Goal: Book appointment/travel/reservation

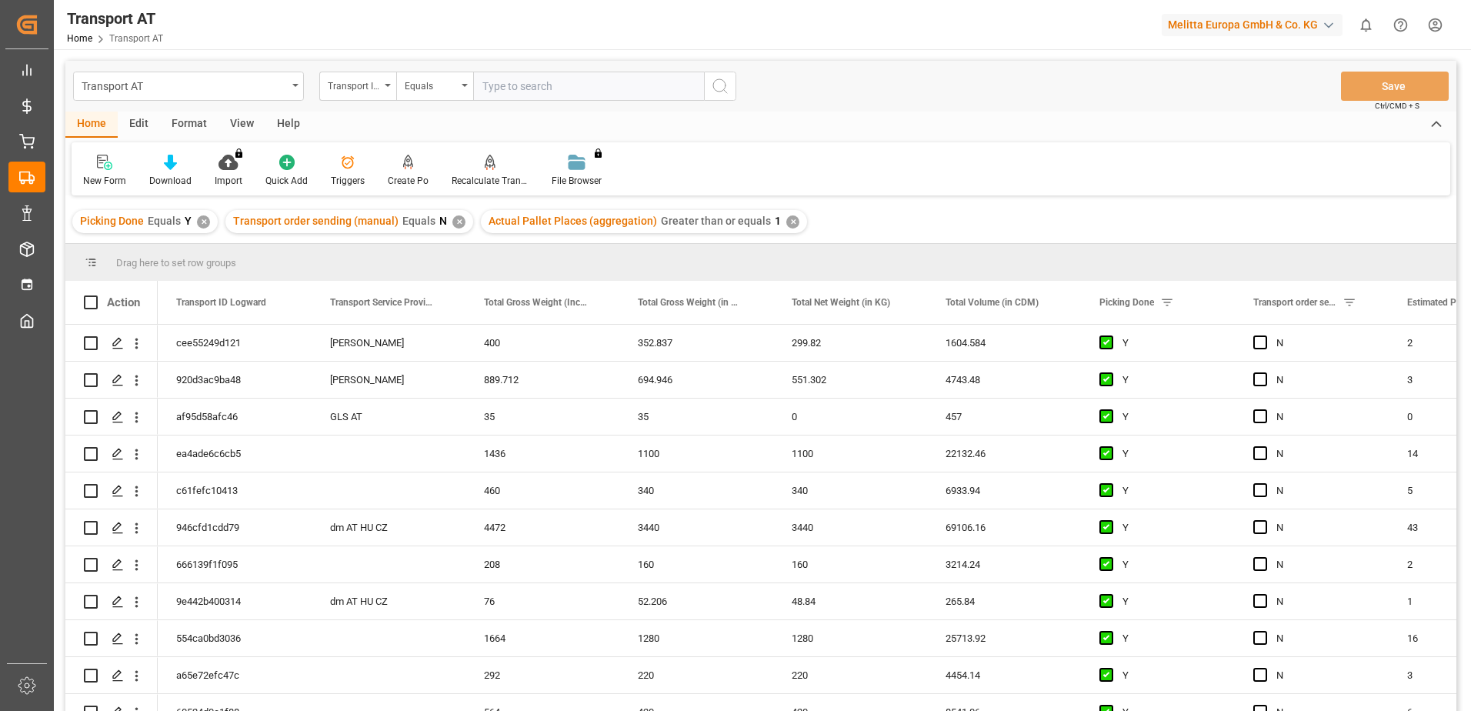
click at [147, 122] on div "Edit" at bounding box center [139, 125] width 42 height 26
click at [245, 124] on div "View" at bounding box center [242, 125] width 47 height 26
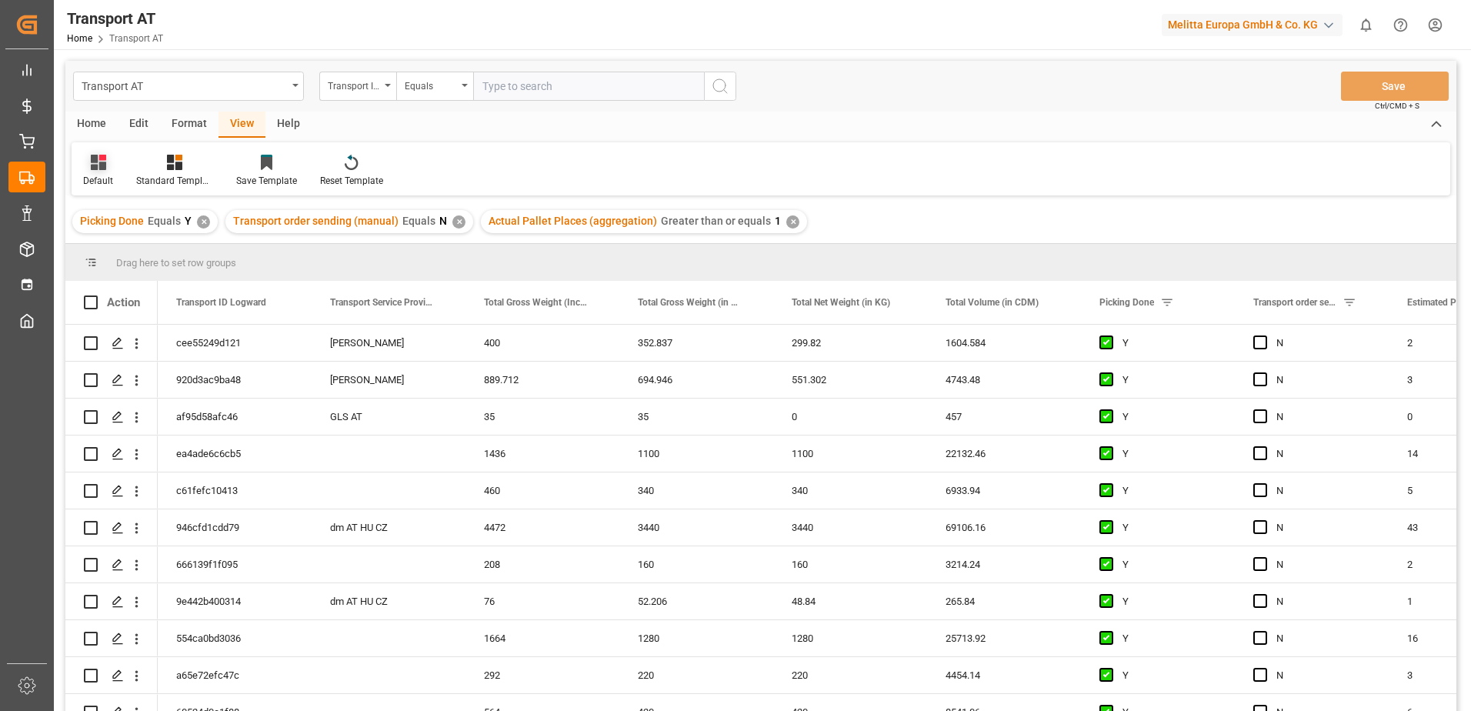
click at [113, 168] on div "Default" at bounding box center [98, 171] width 53 height 34
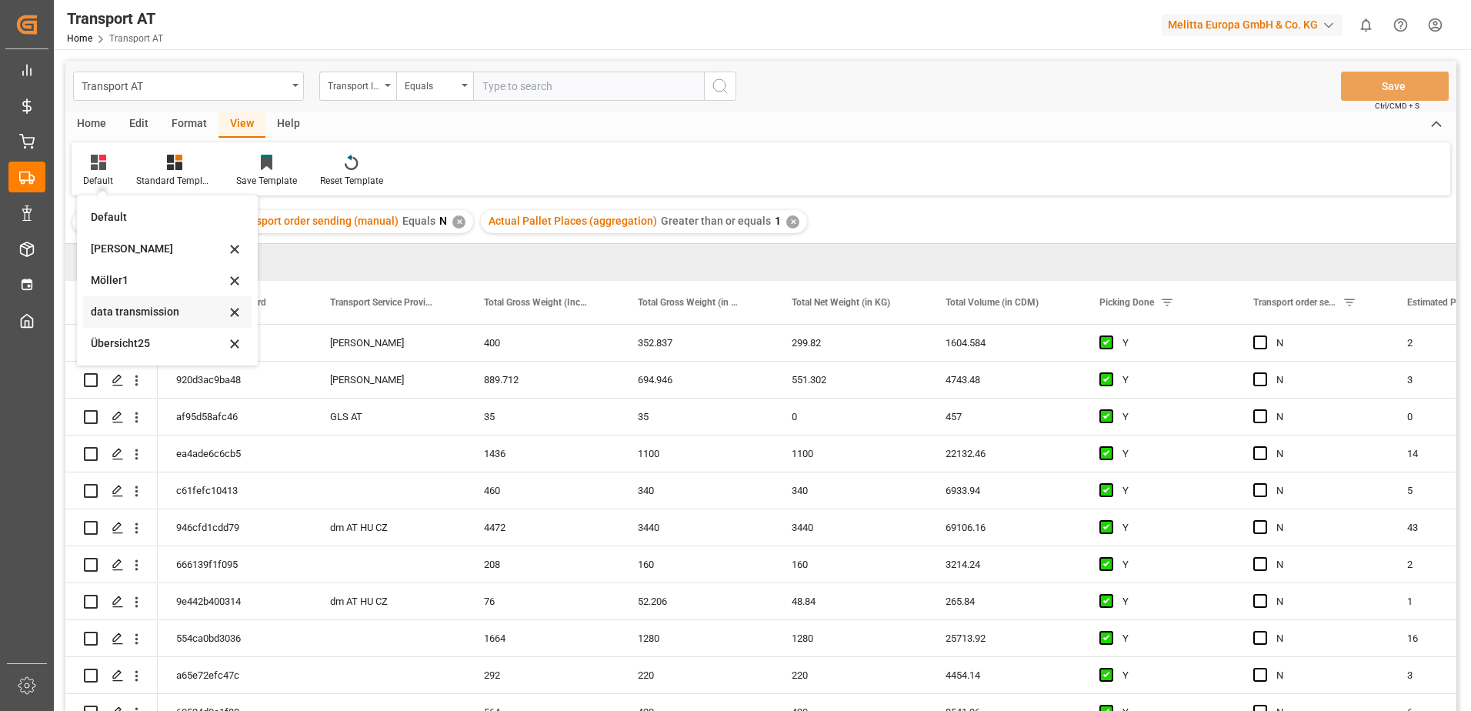
click at [123, 312] on div "data transmission" at bounding box center [158, 312] width 135 height 16
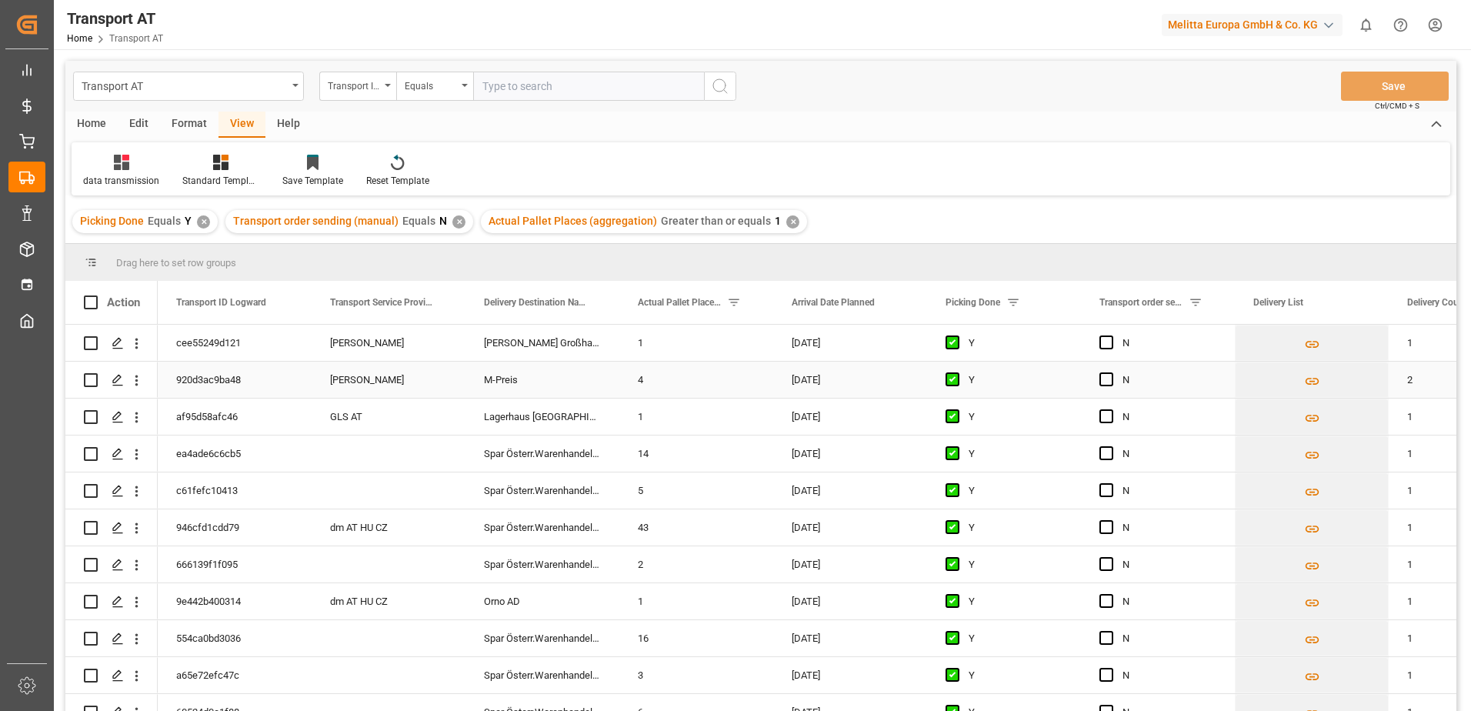
click at [1108, 383] on span "Press SPACE to select this row." at bounding box center [1106, 379] width 14 height 14
click at [1111, 372] on input "Press SPACE to select this row." at bounding box center [1111, 372] width 0 height 0
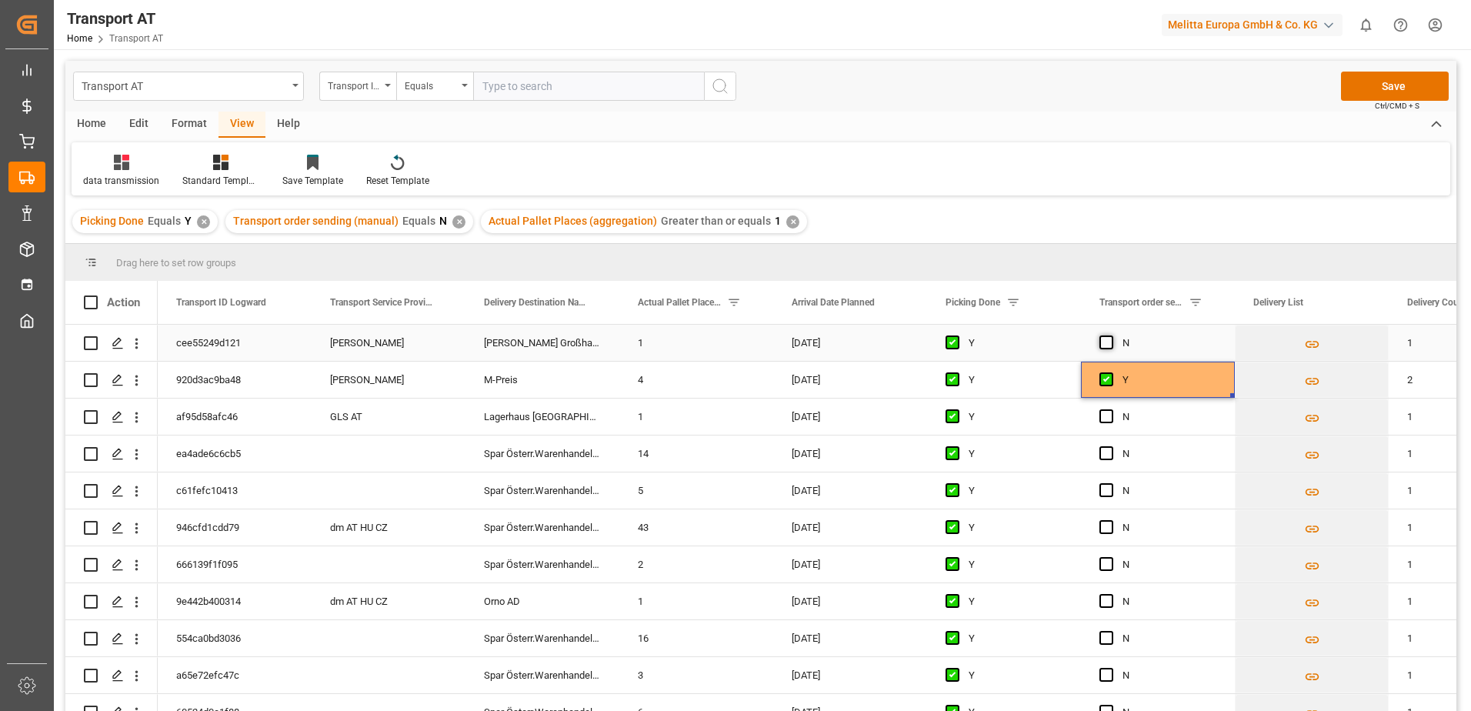
click at [1107, 342] on span "Press SPACE to select this row." at bounding box center [1106, 342] width 14 height 14
click at [1111, 335] on input "Press SPACE to select this row." at bounding box center [1111, 335] width 0 height 0
click at [1382, 85] on button "Save" at bounding box center [1395, 86] width 108 height 29
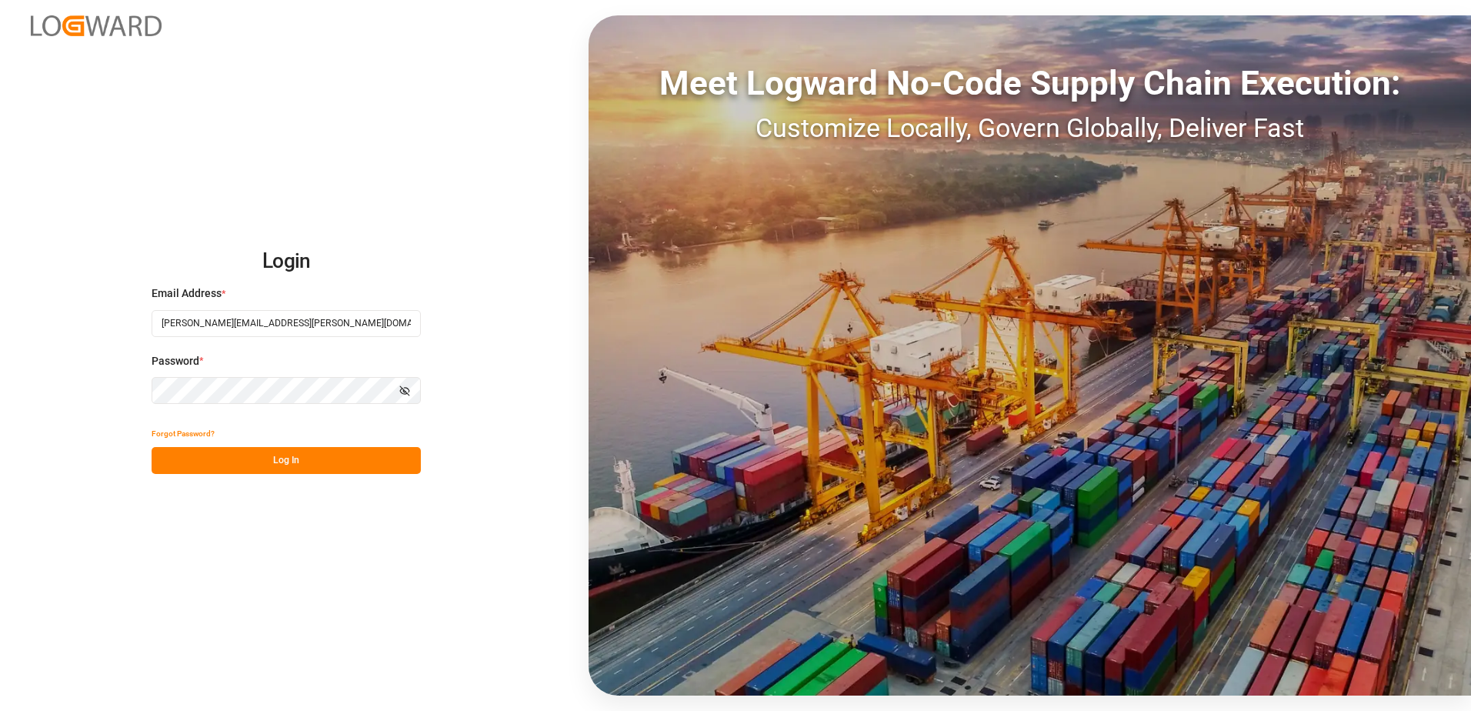
click at [282, 457] on button "Log In" at bounding box center [286, 460] width 269 height 27
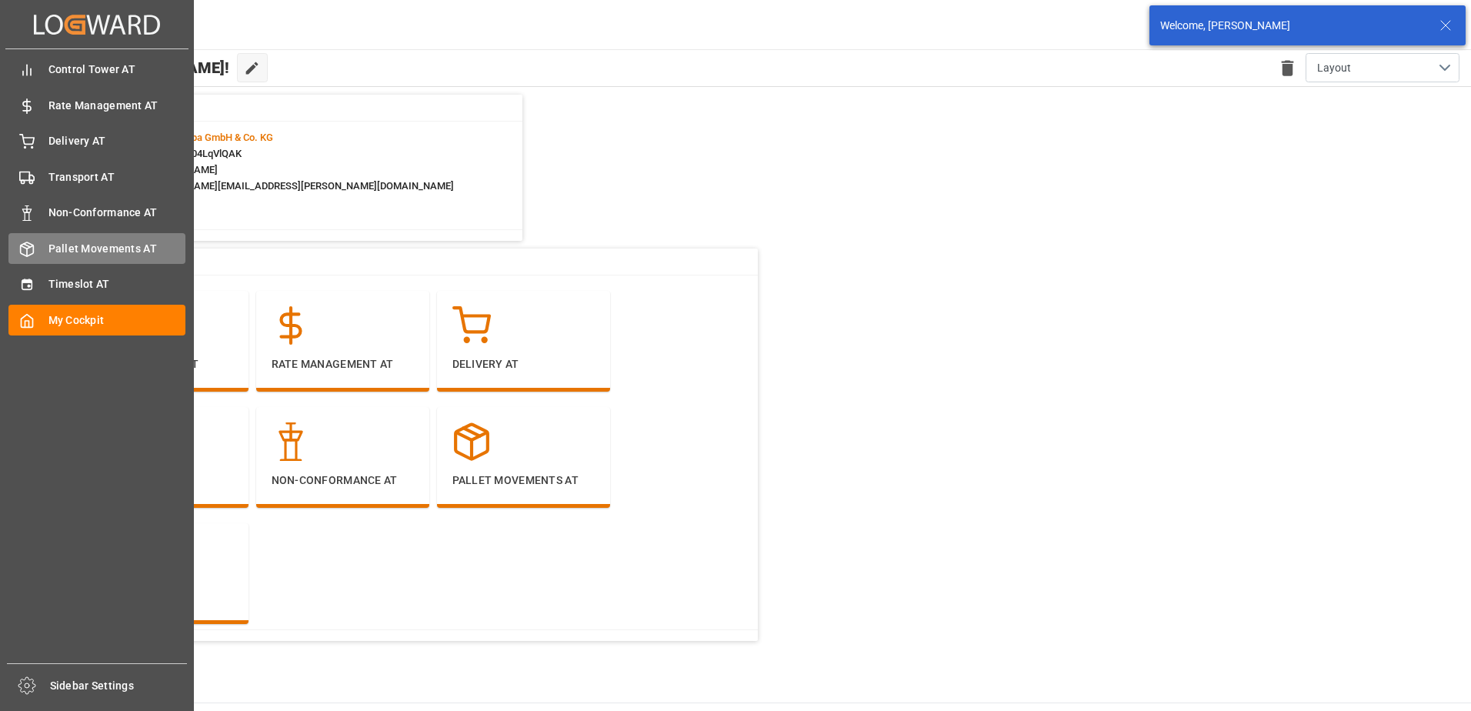
click at [75, 256] on span "Pallet Movements AT" at bounding box center [117, 249] width 138 height 16
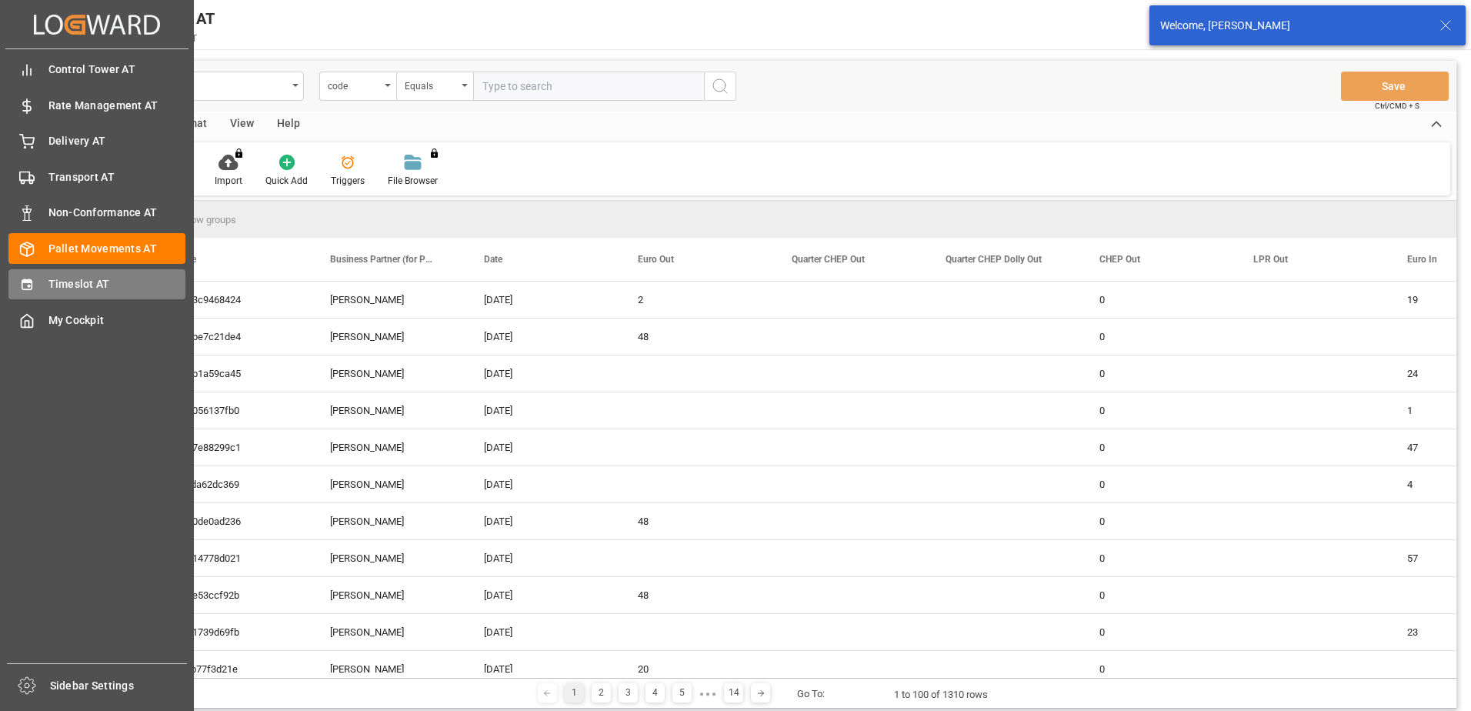
click at [67, 282] on span "Timeslot AT" at bounding box center [117, 284] width 138 height 16
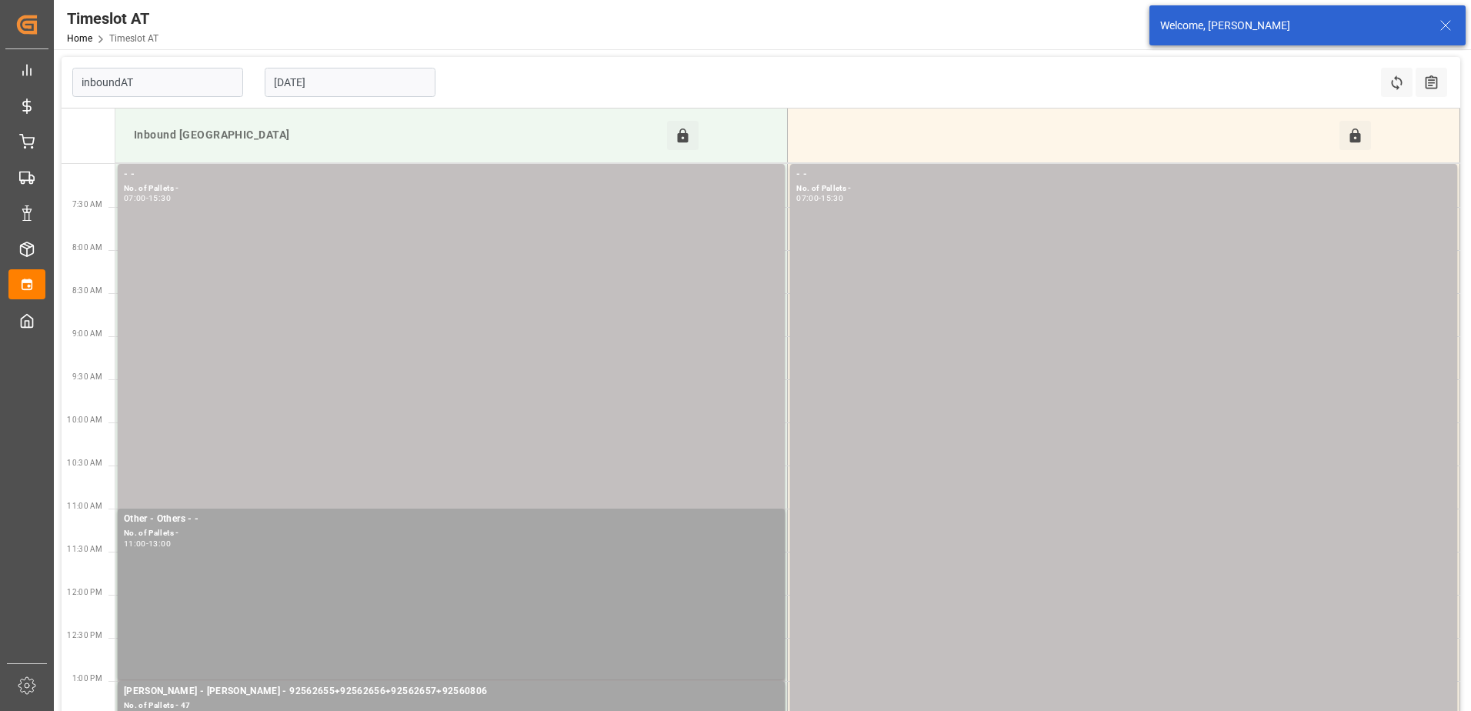
type input "Inbound AT"
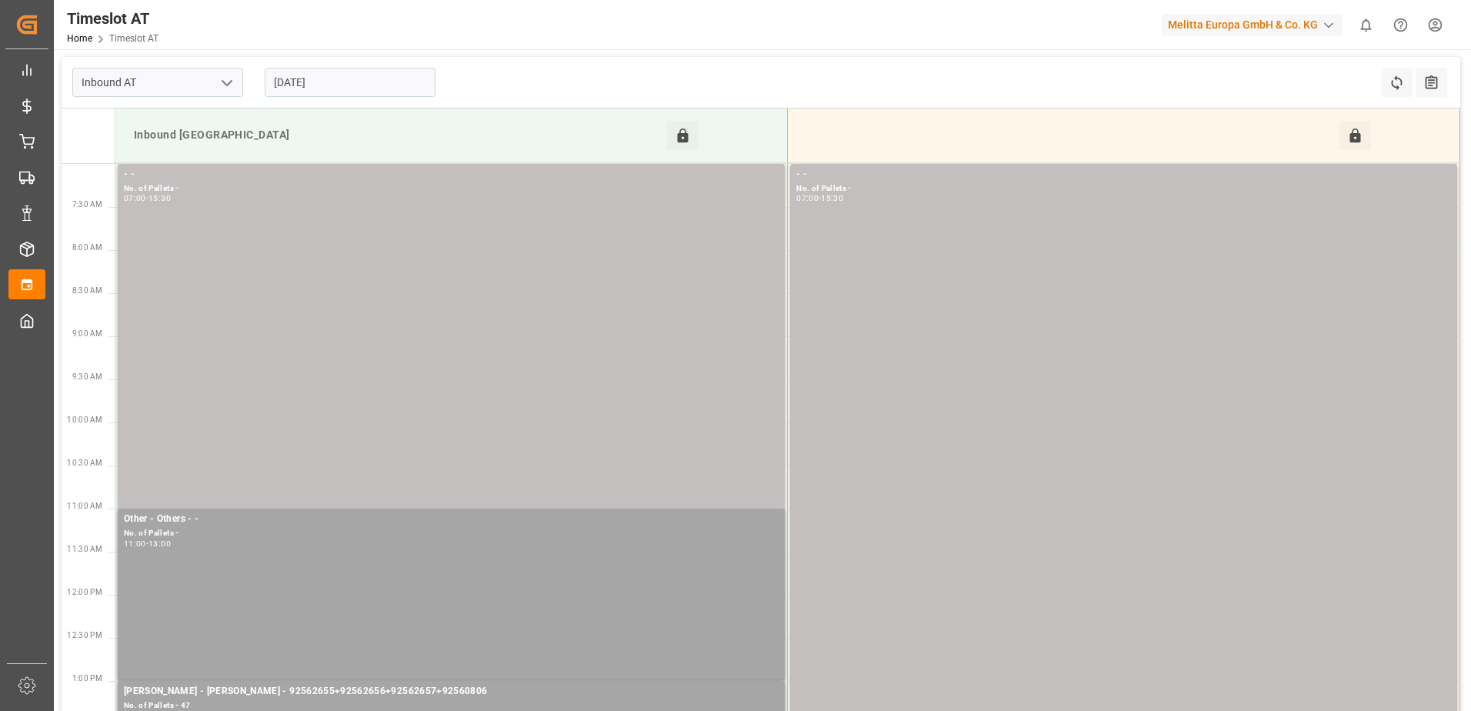
click at [333, 75] on input "[DATE]" at bounding box center [350, 82] width 171 height 29
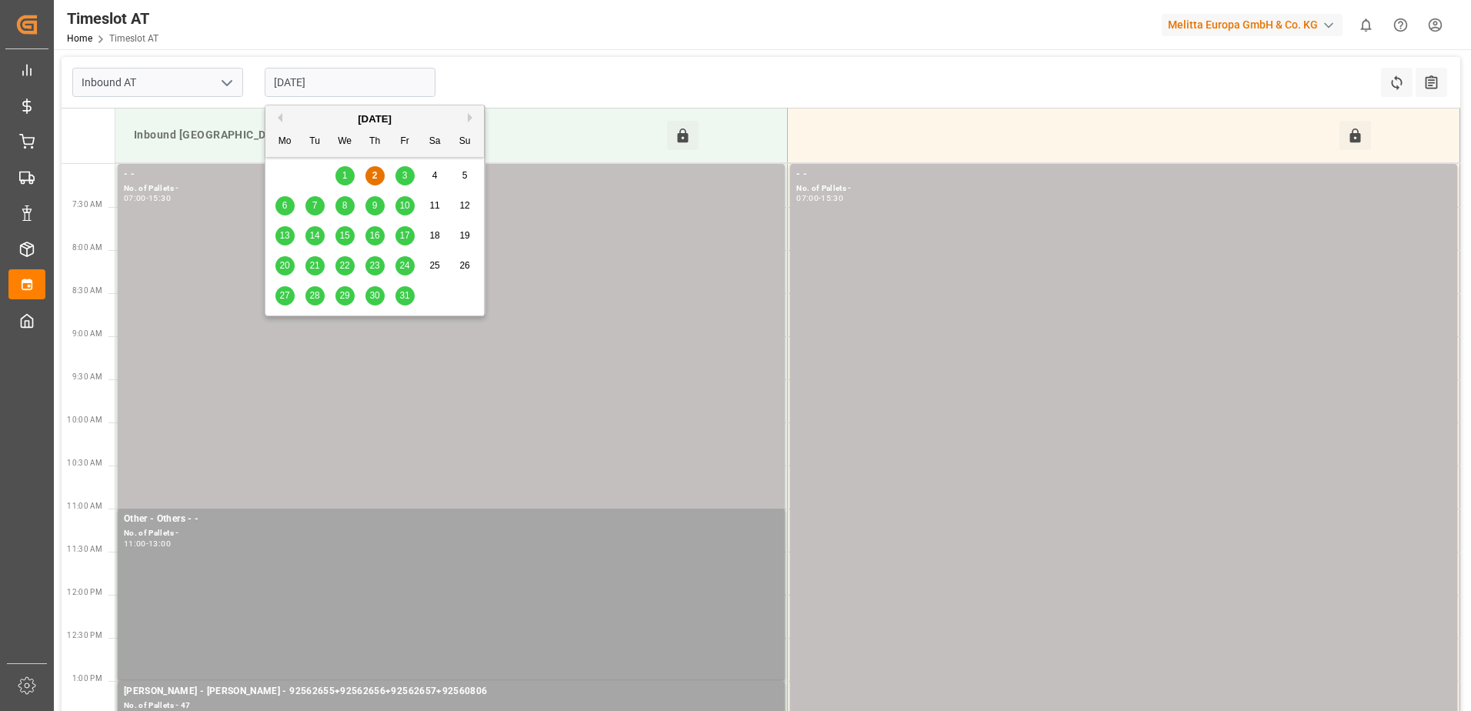
click at [403, 174] on span "3" at bounding box center [404, 175] width 5 height 11
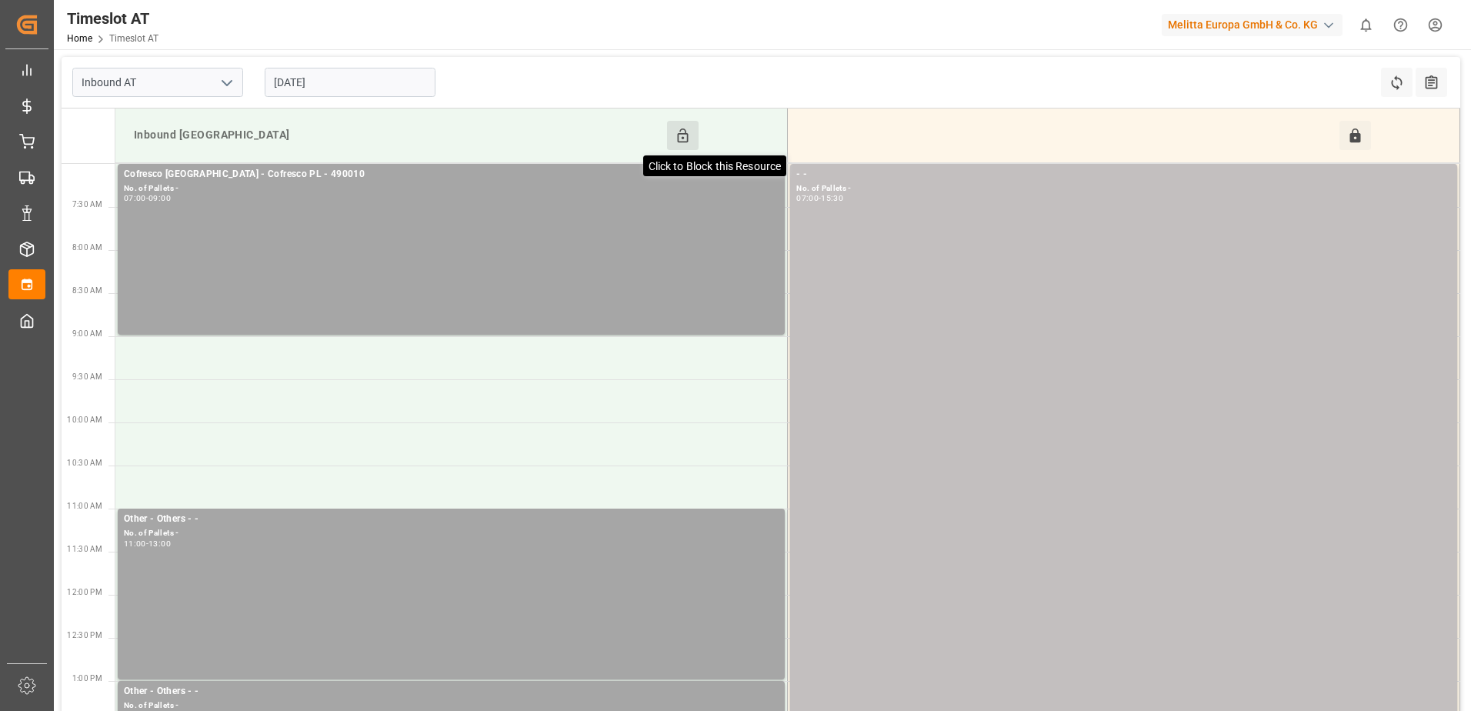
click at [687, 135] on icon at bounding box center [683, 135] width 11 height 14
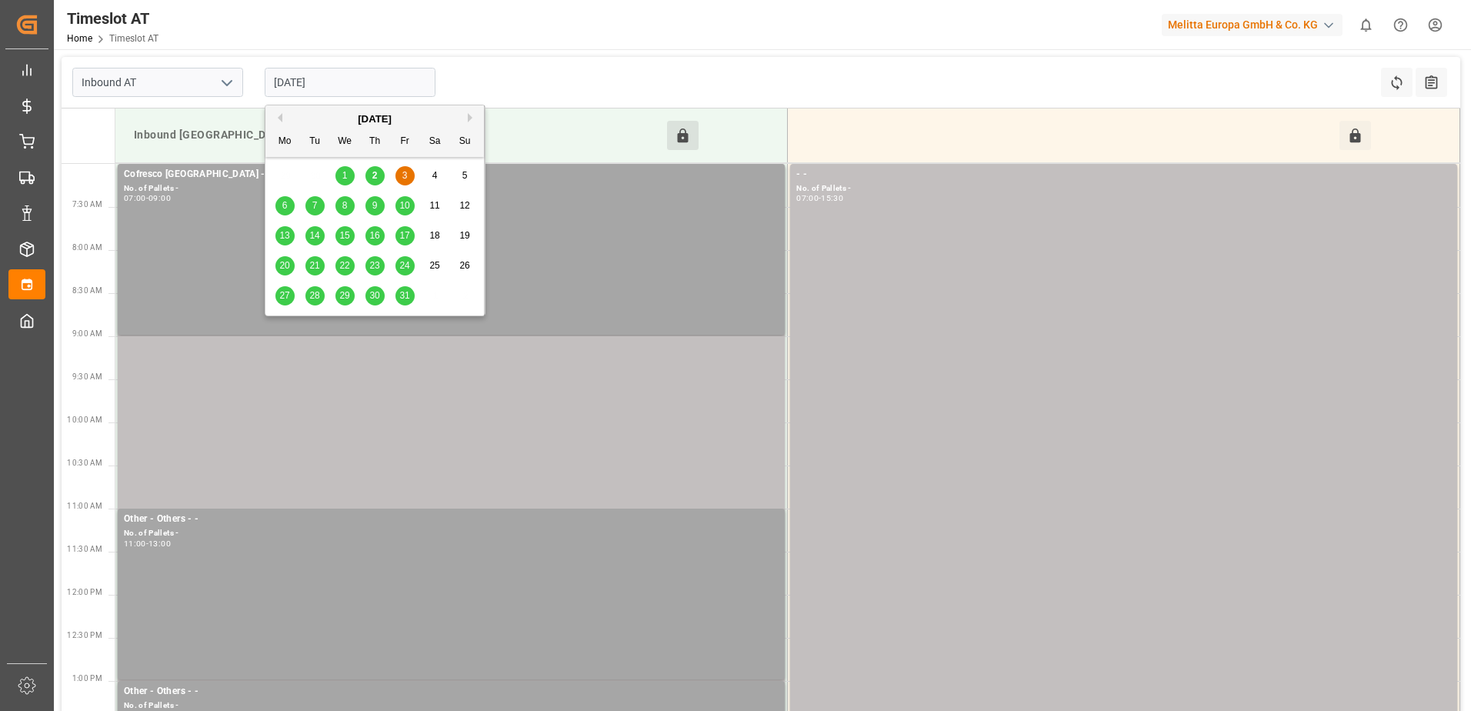
click at [309, 83] on input "03-10-2025" at bounding box center [350, 82] width 171 height 29
click at [375, 179] on span "2" at bounding box center [374, 175] width 5 height 11
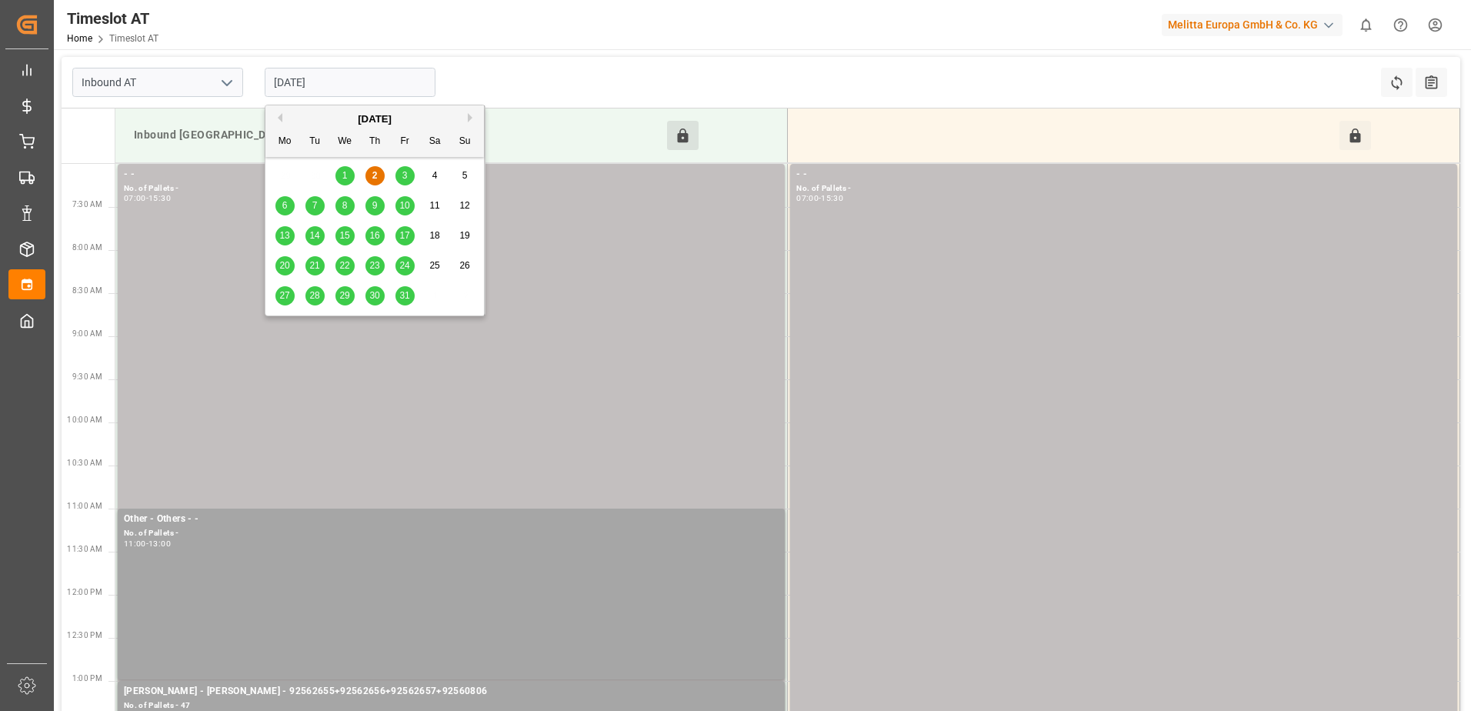
click at [301, 88] on input "[DATE]" at bounding box center [350, 82] width 171 height 29
click at [283, 207] on span "6" at bounding box center [284, 205] width 5 height 11
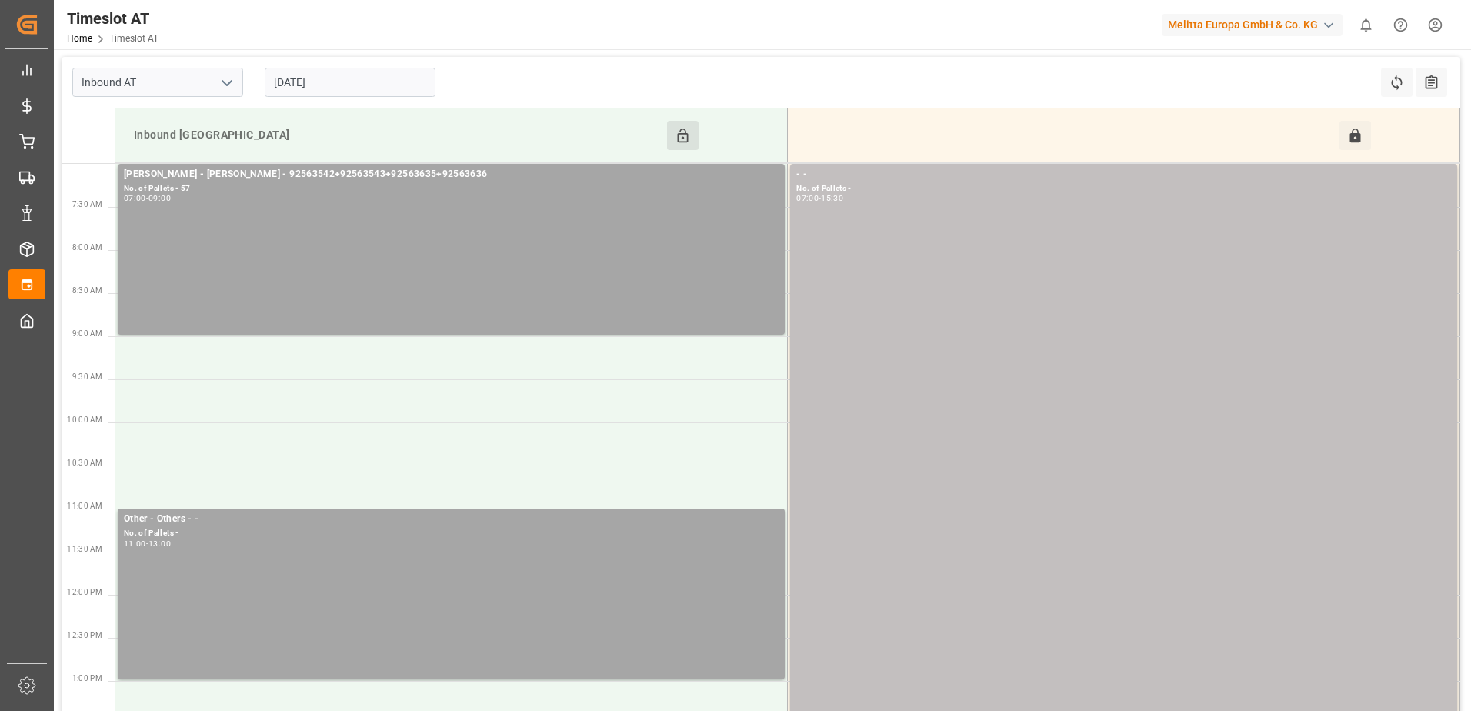
click at [329, 82] on input "[DATE]" at bounding box center [350, 82] width 171 height 29
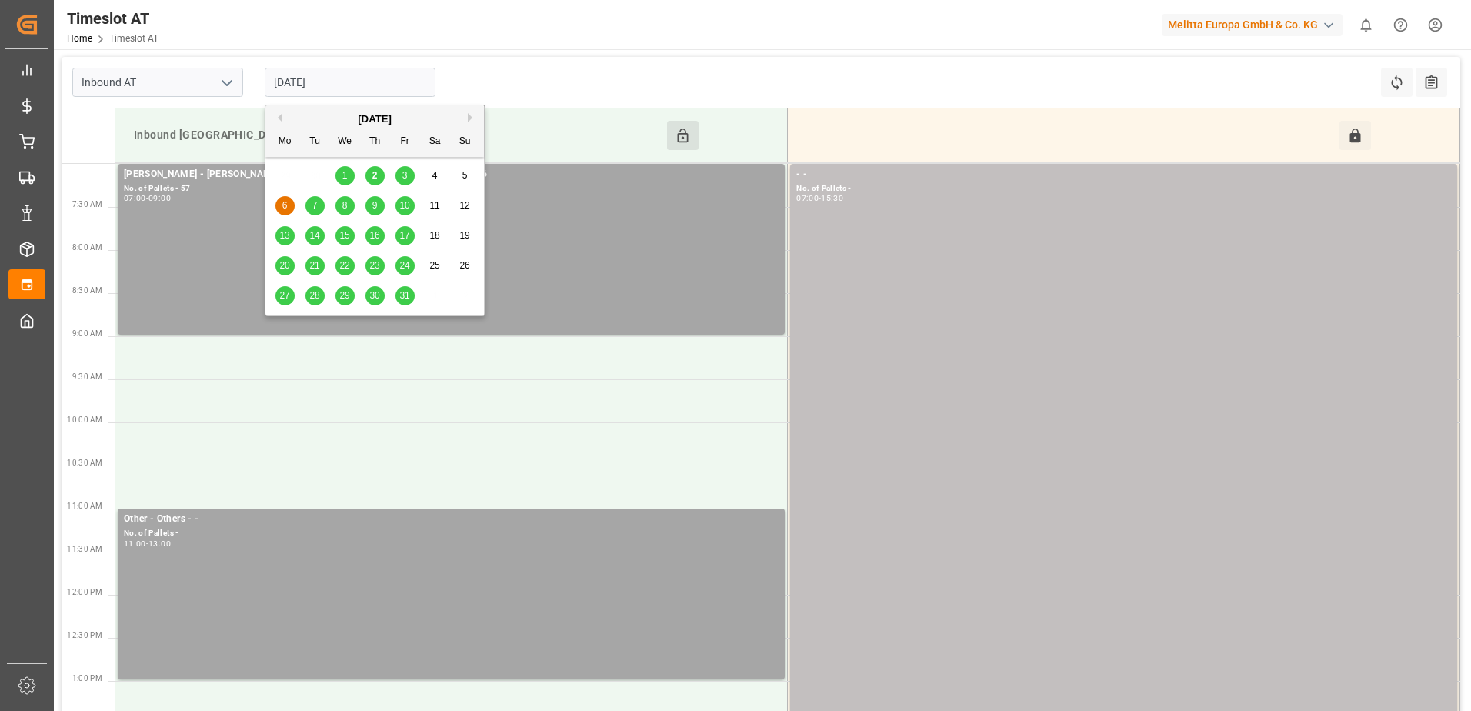
click at [314, 204] on span "7" at bounding box center [314, 205] width 5 height 11
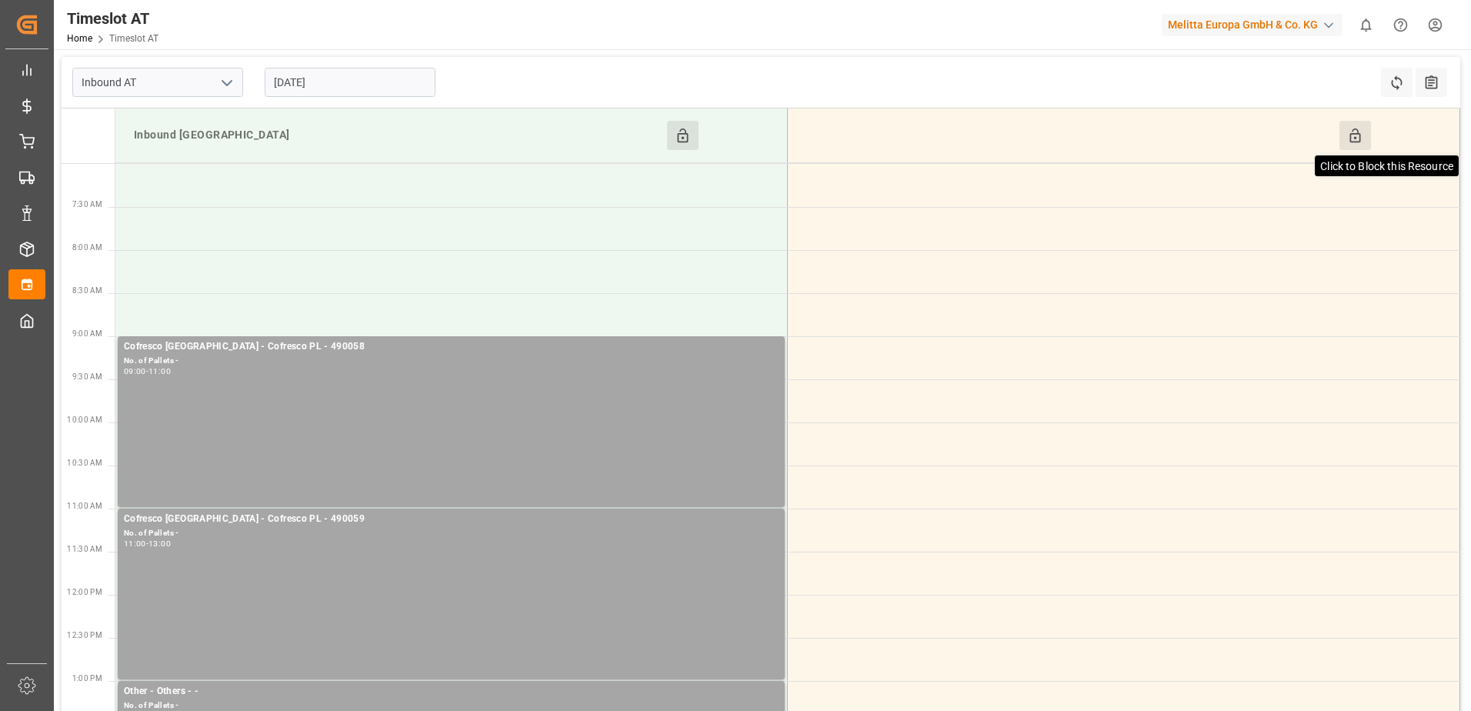
click at [1353, 129] on icon at bounding box center [1355, 135] width 11 height 14
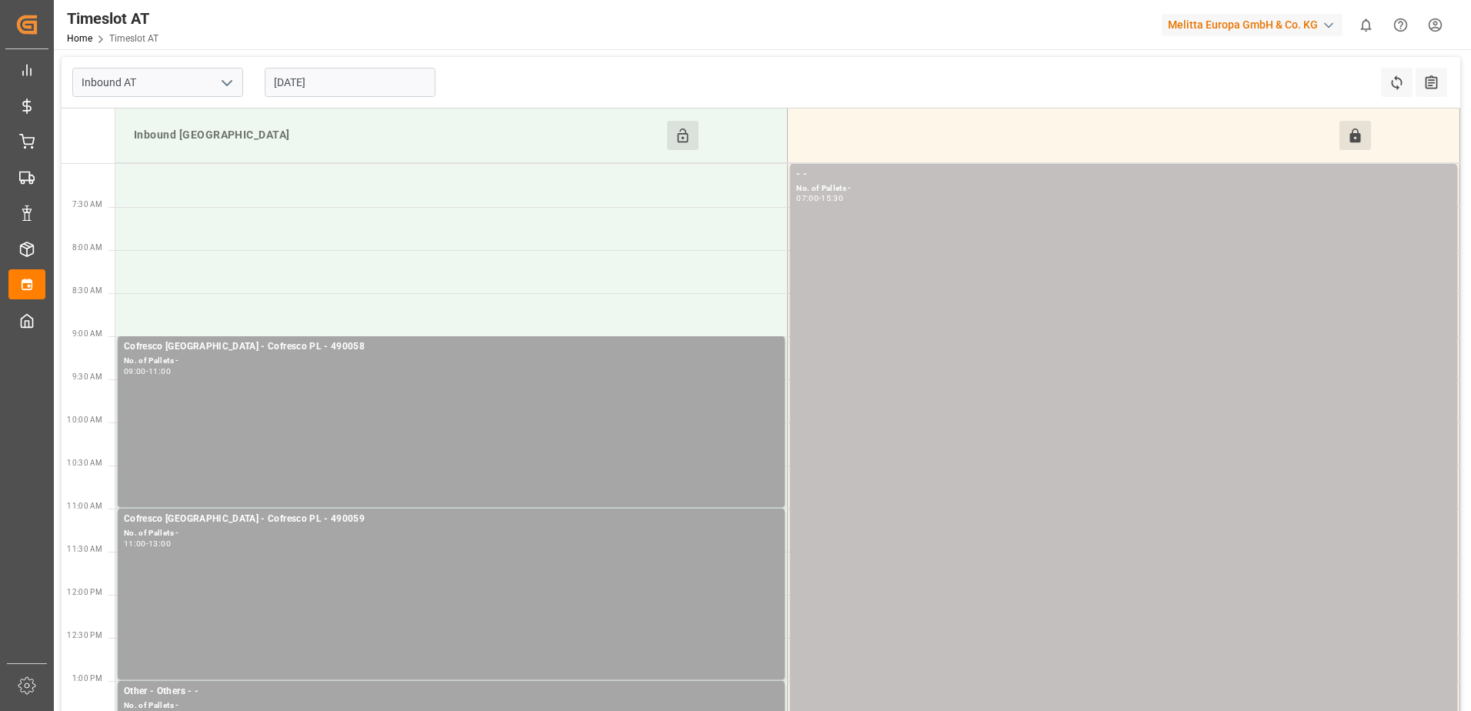
click at [372, 83] on input "07-10-2025" at bounding box center [350, 82] width 171 height 29
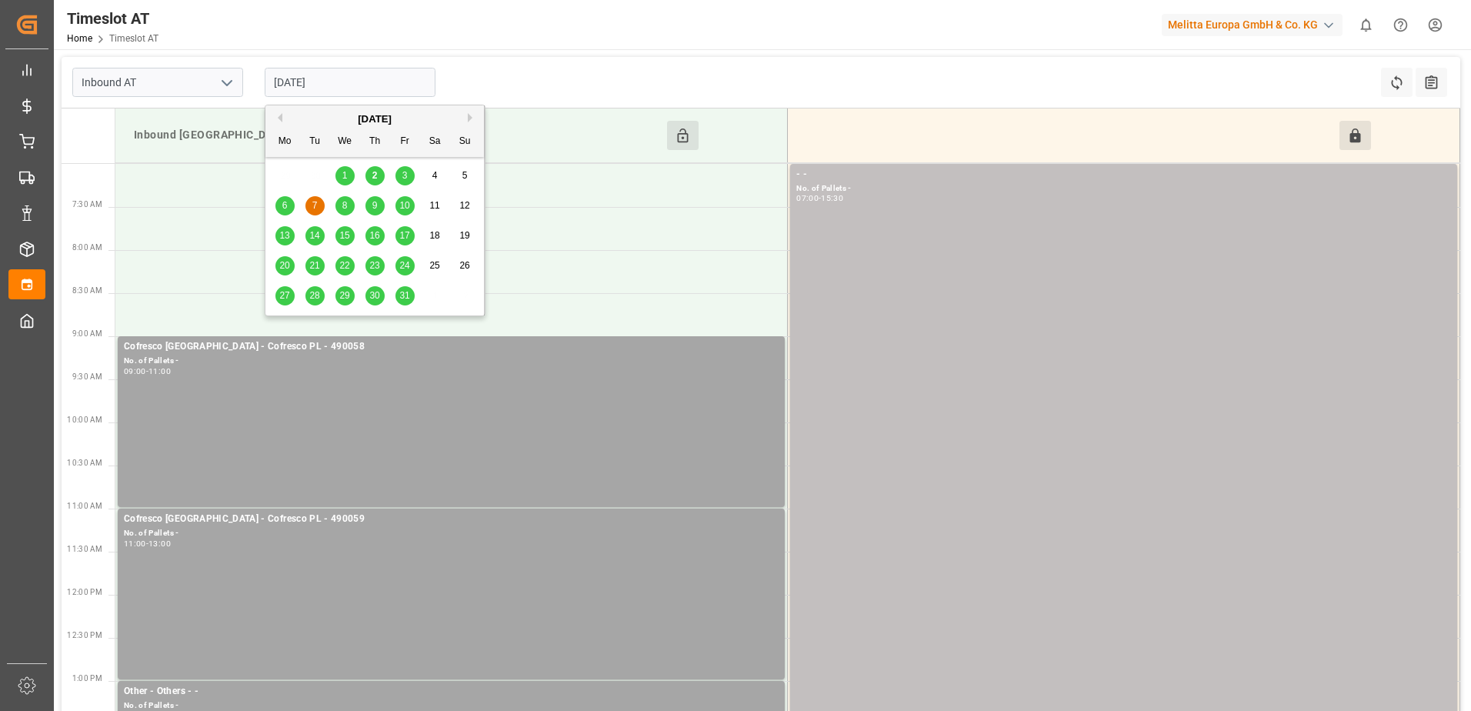
click at [342, 205] on span "8" at bounding box center [344, 205] width 5 height 11
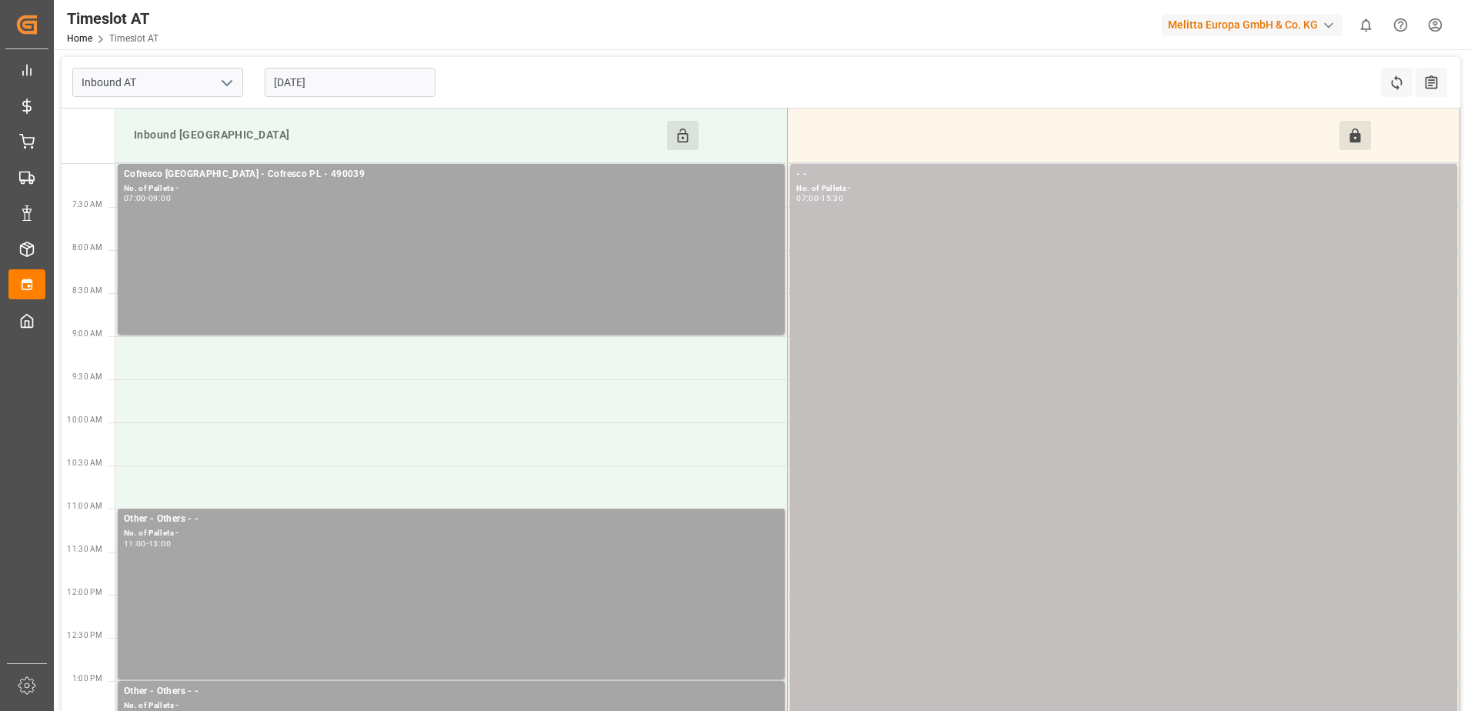
click at [349, 65] on div "08-10-2025" at bounding box center [350, 82] width 192 height 51
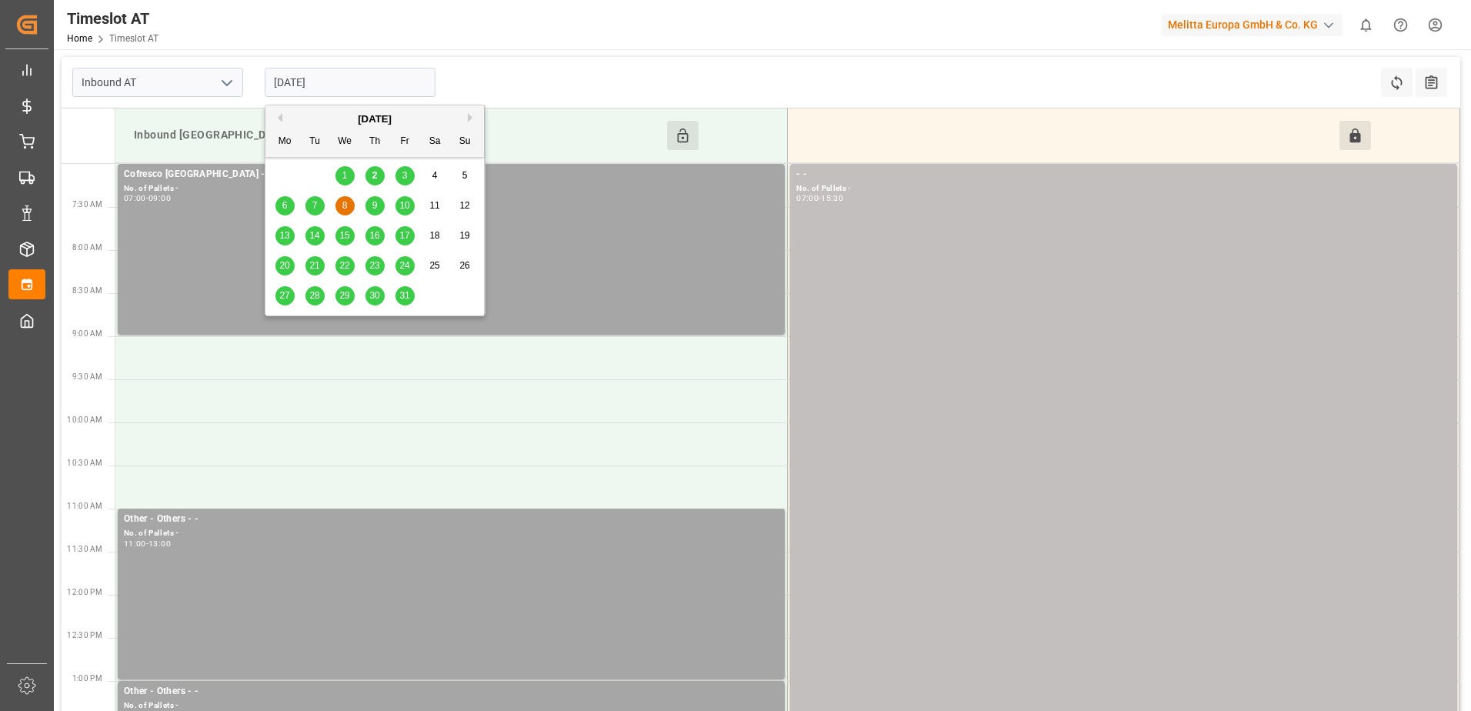
click at [351, 92] on input "08-10-2025" at bounding box center [350, 82] width 171 height 29
click at [374, 206] on span "9" at bounding box center [374, 205] width 5 height 11
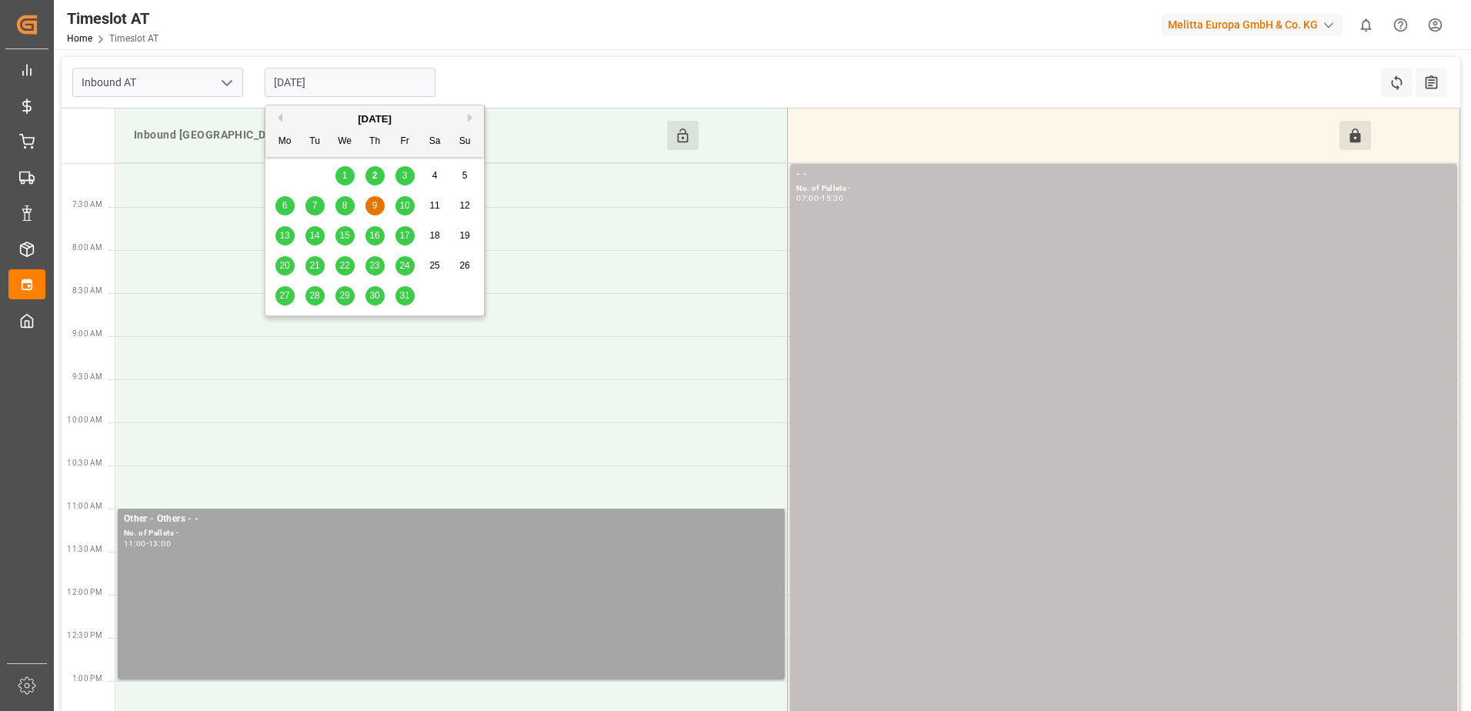
click at [372, 78] on input "09-10-2025" at bounding box center [350, 82] width 171 height 29
click at [402, 206] on span "10" at bounding box center [404, 205] width 10 height 11
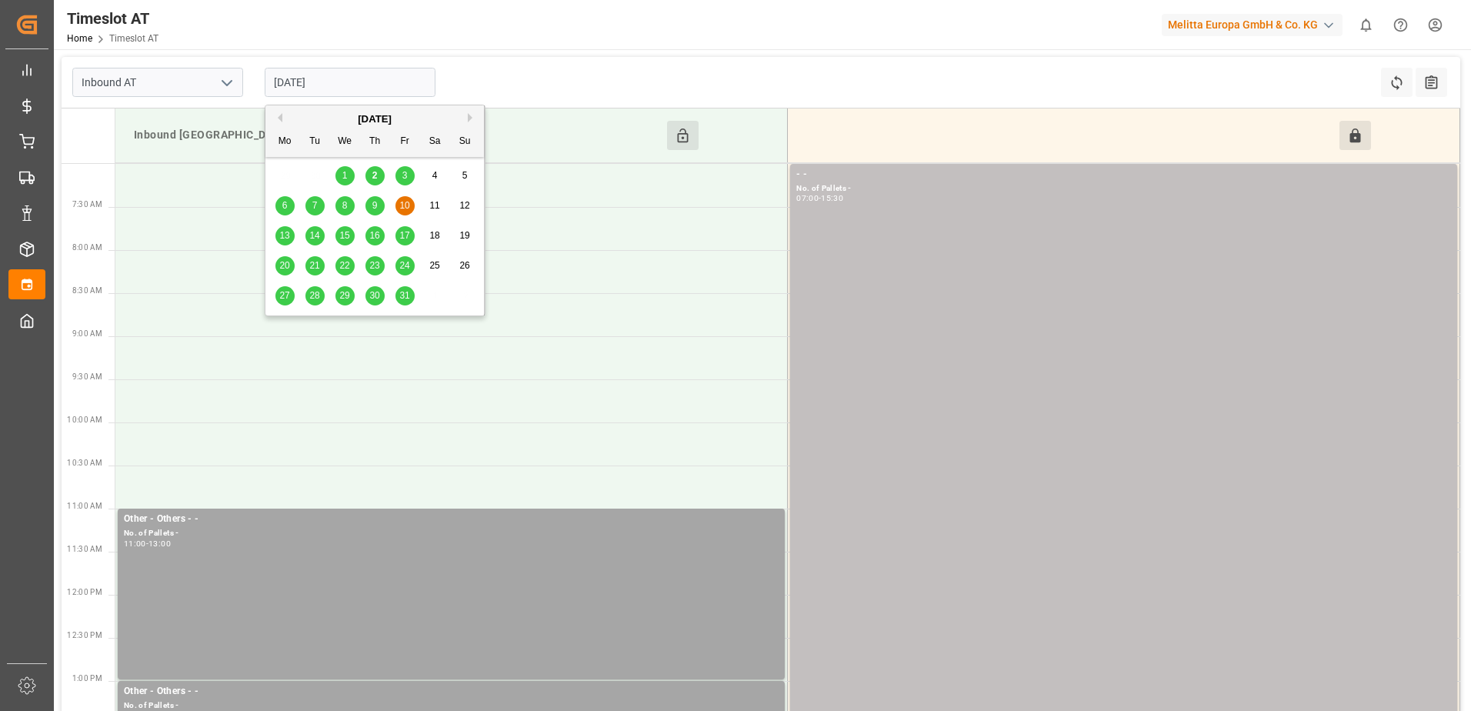
click at [379, 77] on input "10-10-2025" at bounding box center [350, 82] width 171 height 29
click at [370, 233] on span "16" at bounding box center [374, 235] width 10 height 11
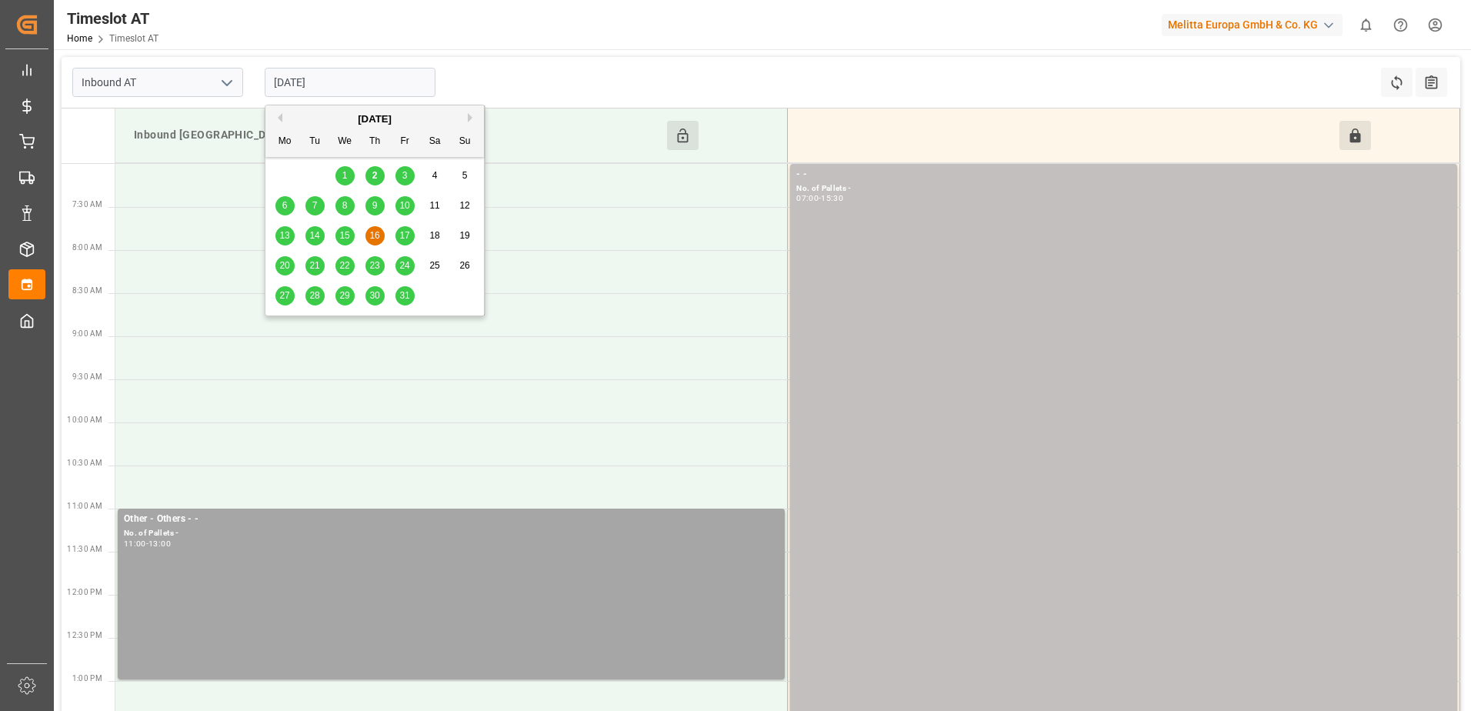
click at [344, 75] on input "16-10-2025" at bounding box center [350, 82] width 171 height 29
click at [339, 232] on span "15" at bounding box center [344, 235] width 10 height 11
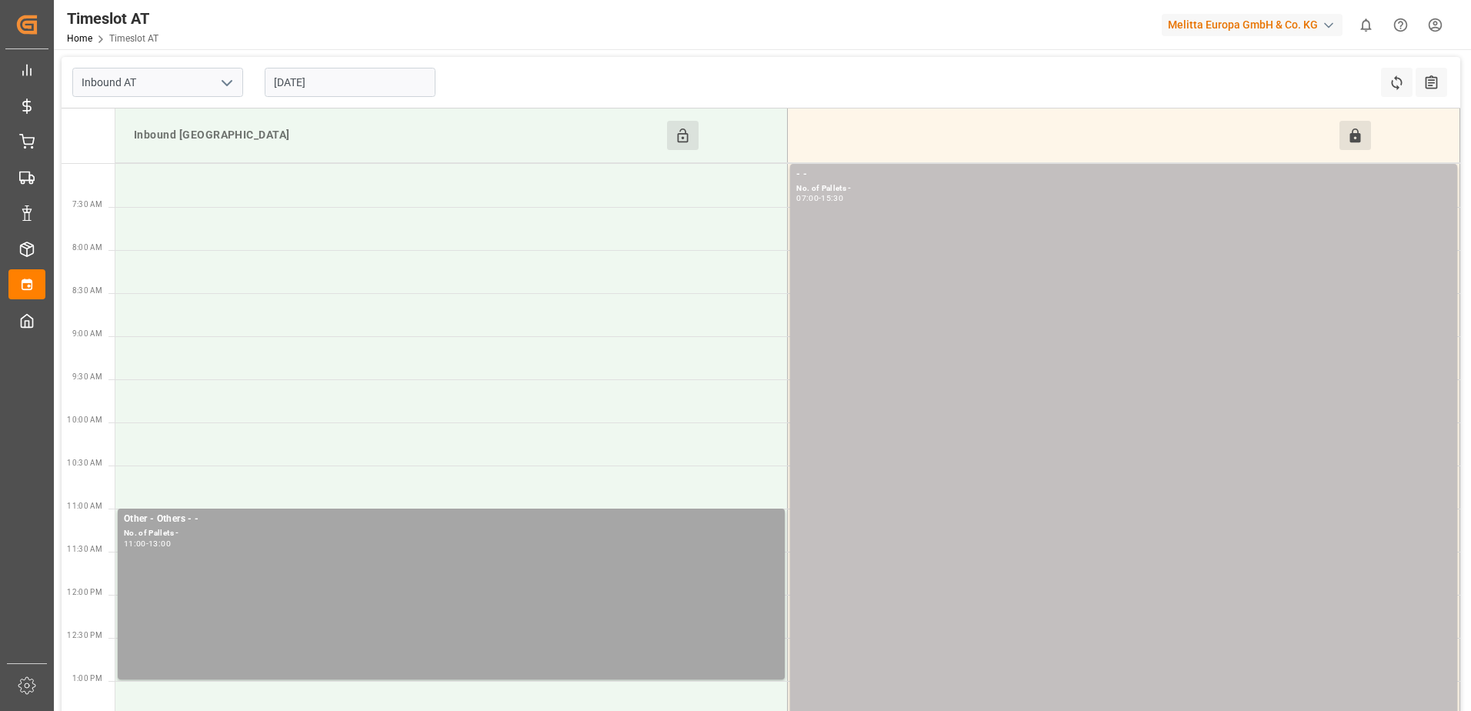
click at [343, 92] on input "15-10-2025" at bounding box center [350, 82] width 171 height 29
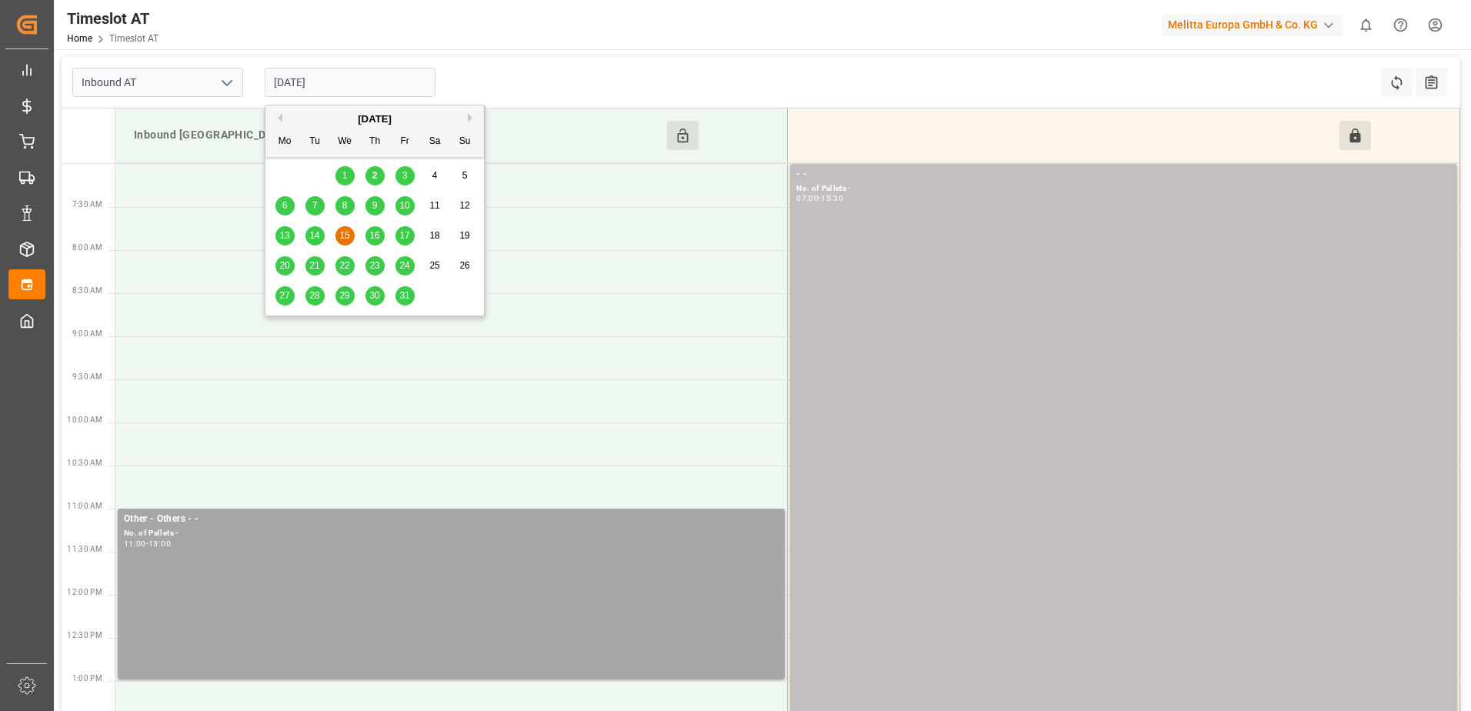
click at [319, 235] on span "14" at bounding box center [314, 235] width 10 height 11
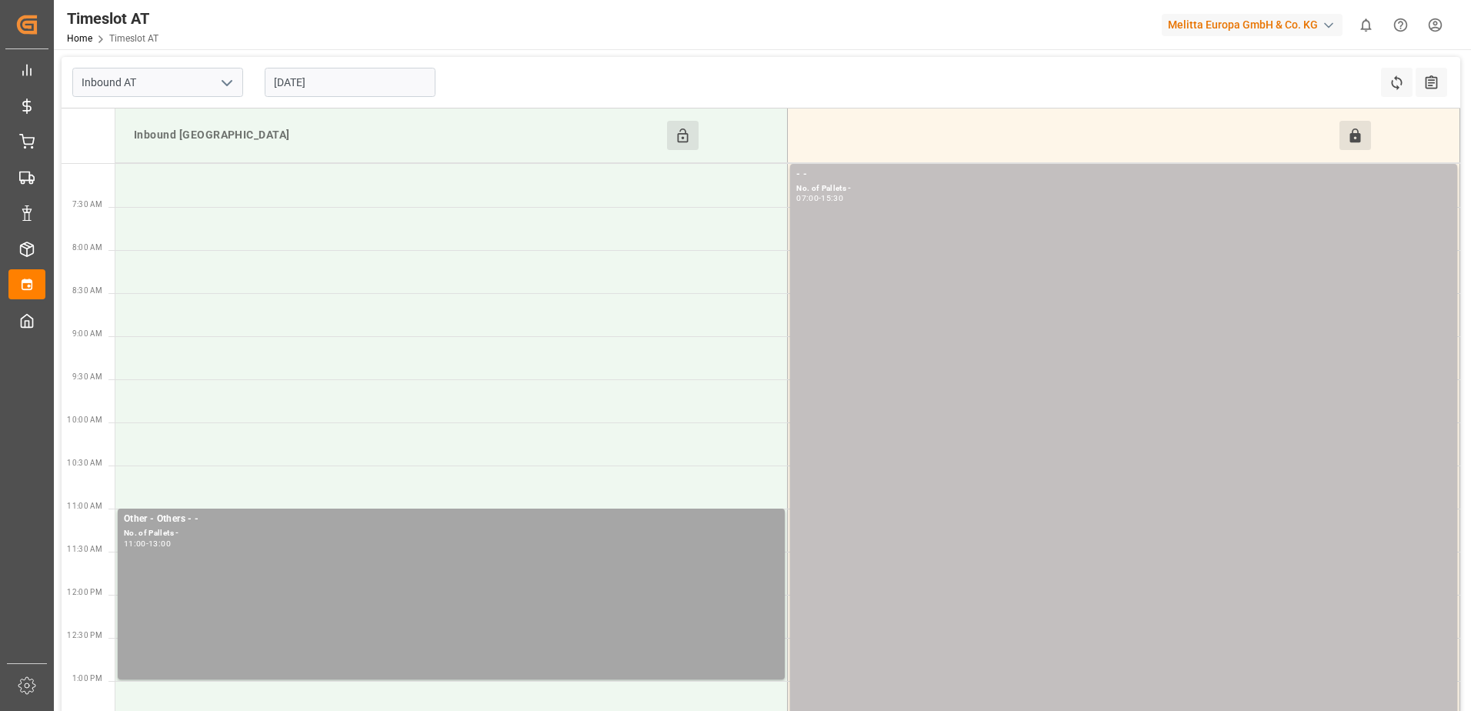
click at [360, 84] on input "14-10-2025" at bounding box center [350, 82] width 171 height 29
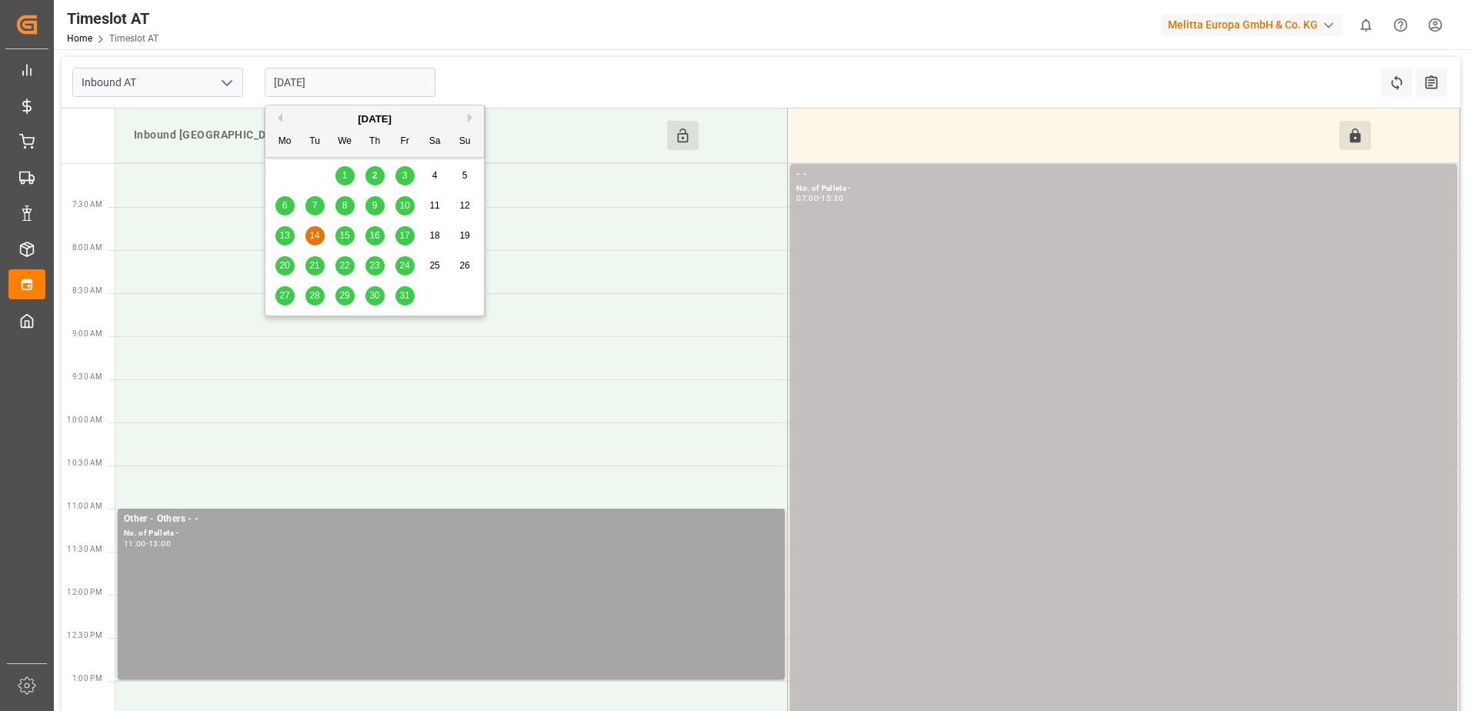
click at [285, 237] on span "13" at bounding box center [284, 235] width 10 height 11
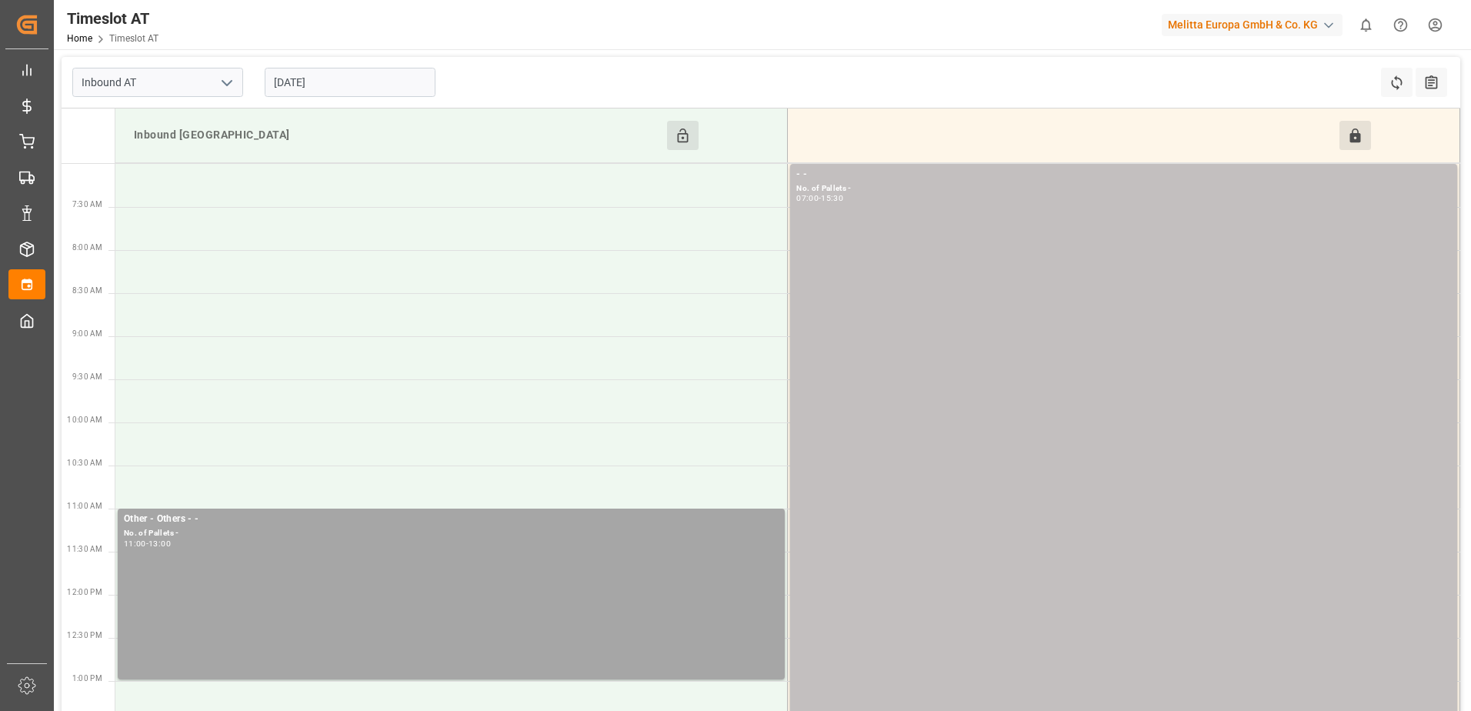
click at [354, 88] on input "13-10-2025" at bounding box center [350, 82] width 171 height 29
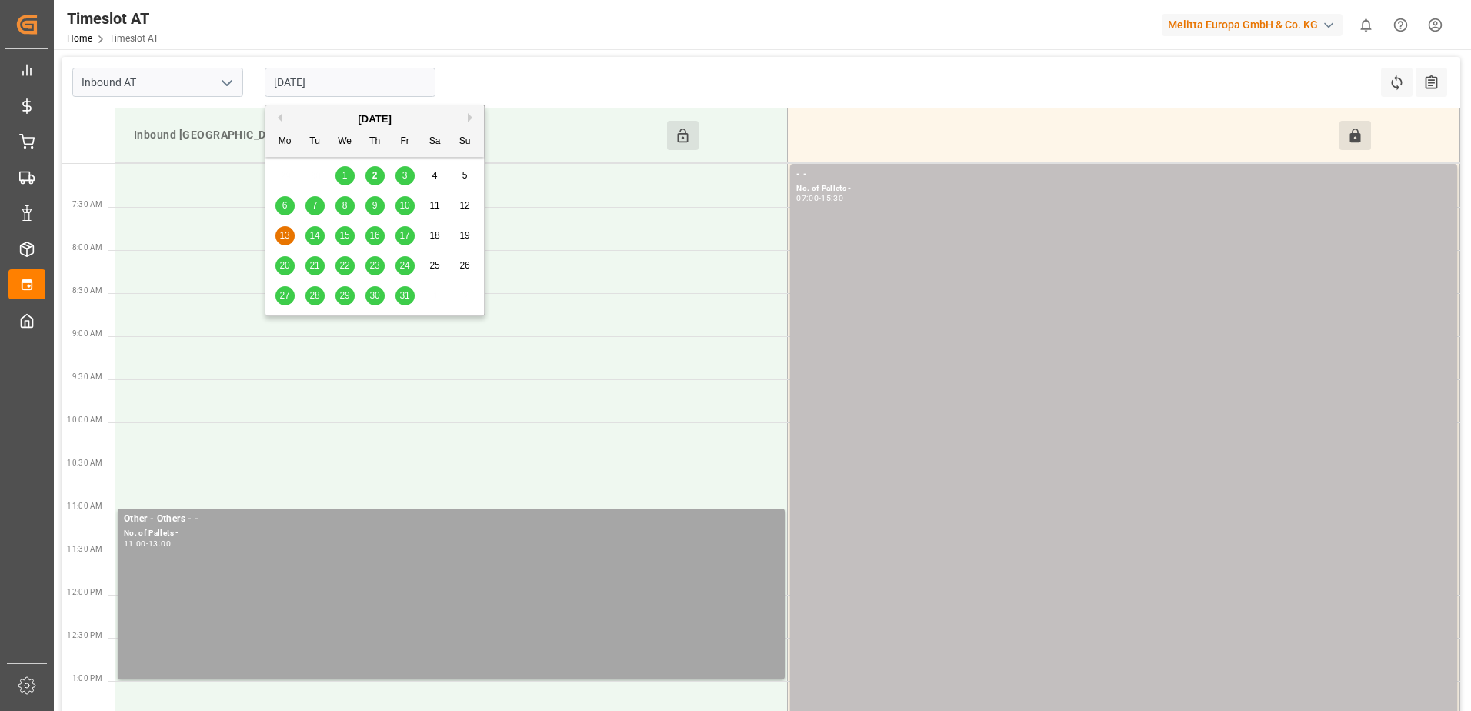
click at [462, 205] on span "12" at bounding box center [464, 205] width 10 height 11
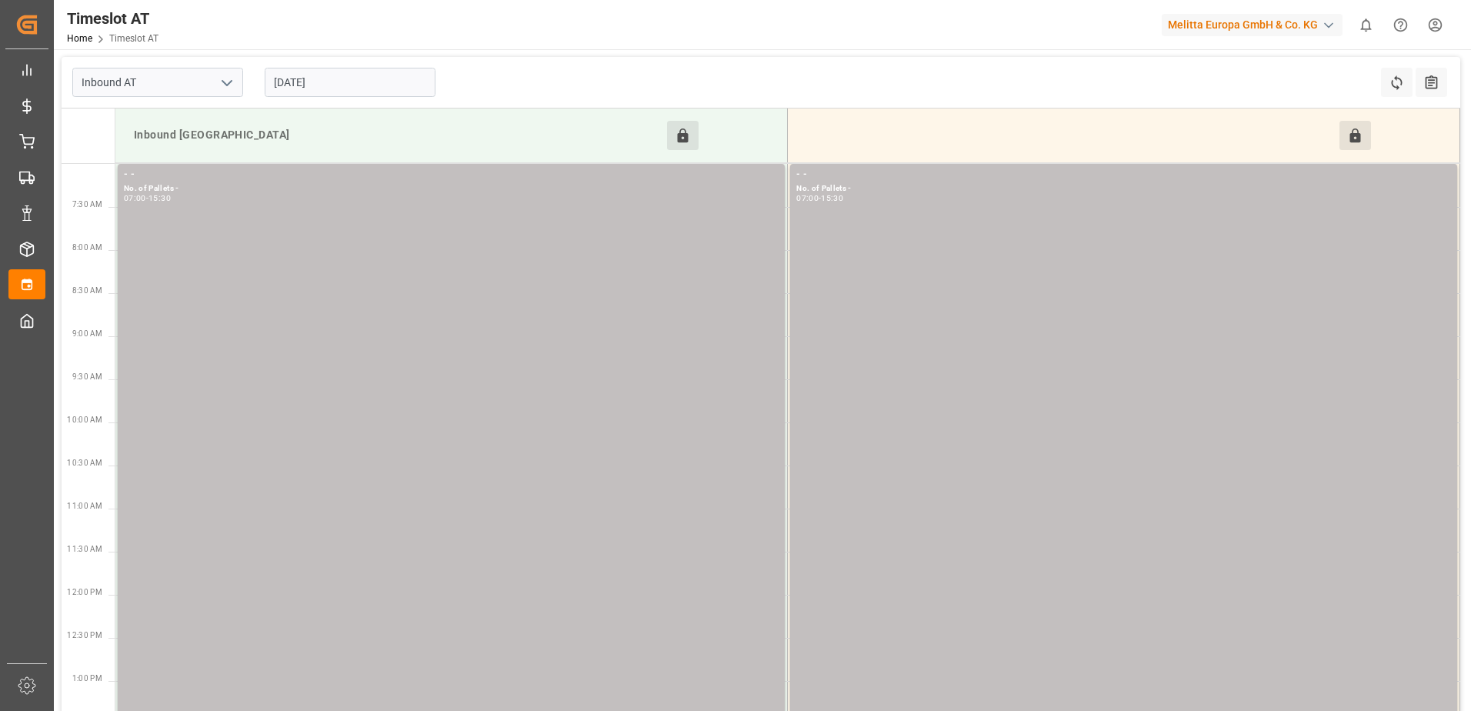
click at [352, 78] on input "12-10-2025" at bounding box center [350, 82] width 171 height 29
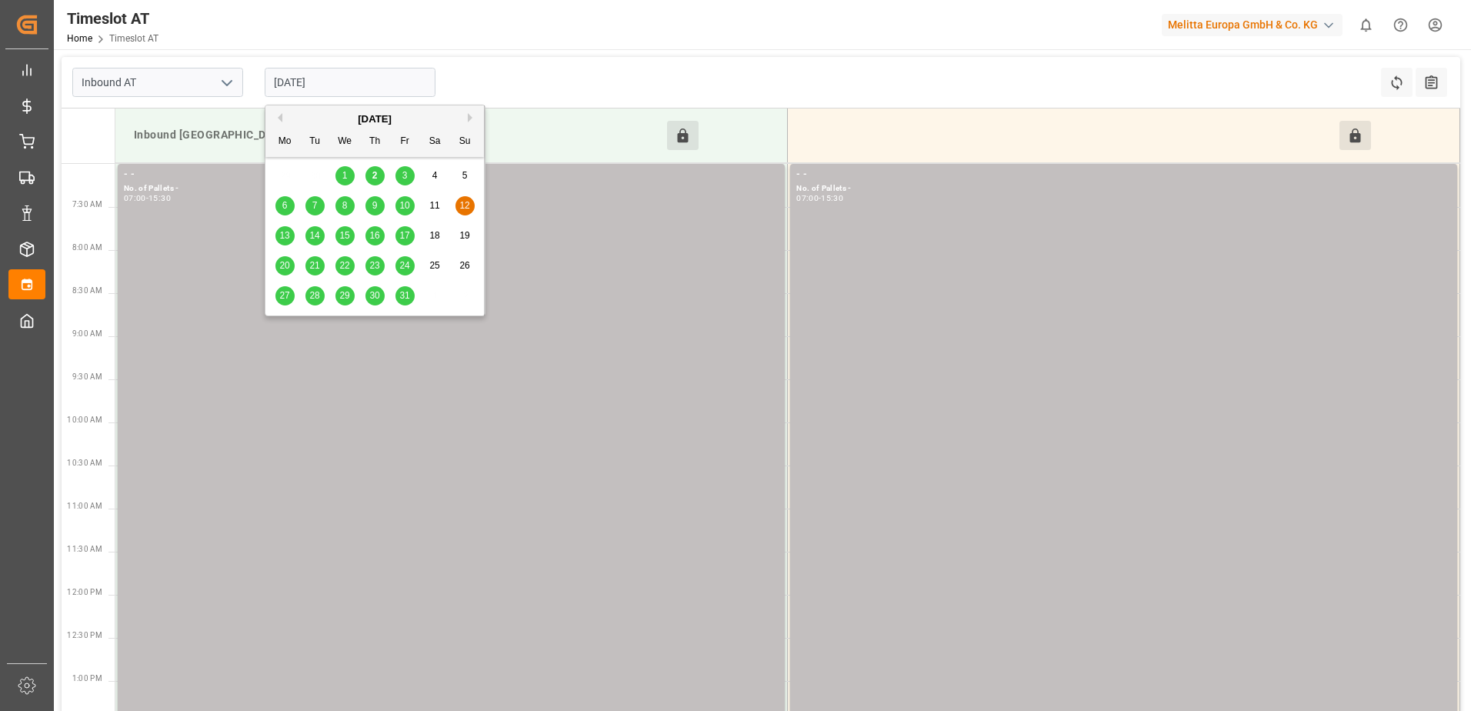
click at [376, 177] on span "2" at bounding box center [374, 175] width 5 height 11
type input "[DATE]"
